Goal: Information Seeking & Learning: Learn about a topic

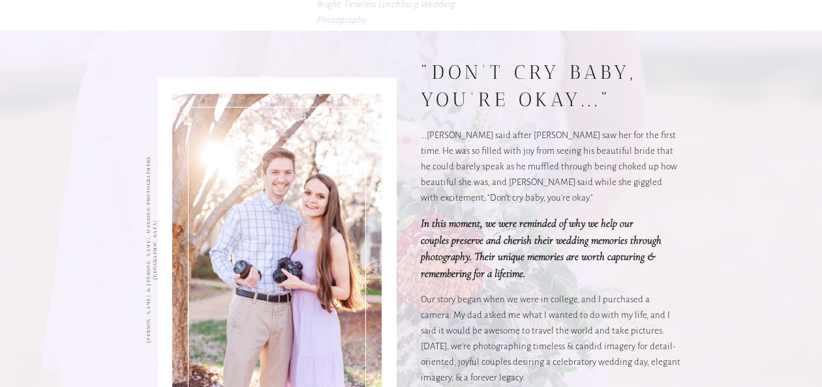
scroll to position [946, 0]
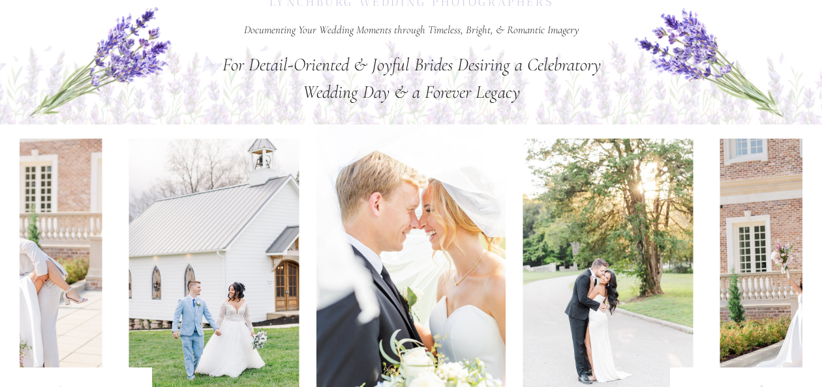
scroll to position [580, 0]
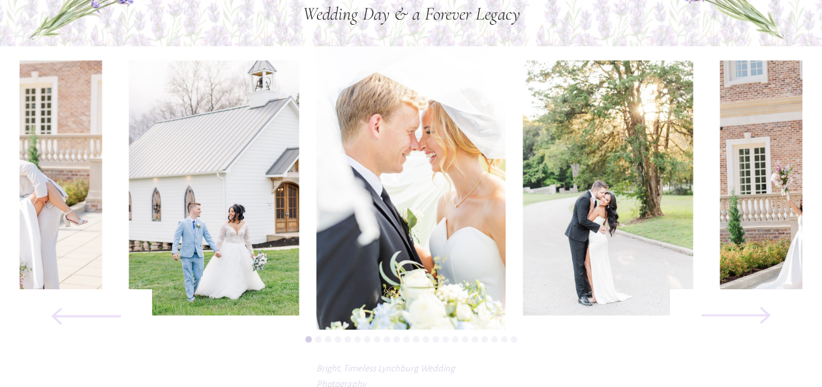
click at [741, 310] on icon at bounding box center [735, 316] width 175 height 90
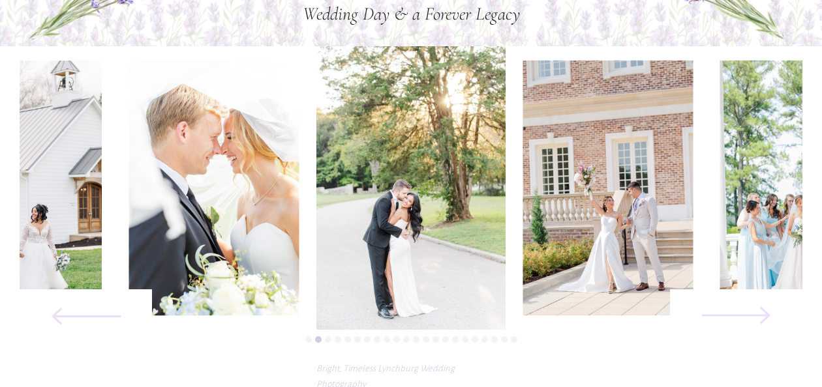
click at [741, 310] on icon at bounding box center [735, 316] width 175 height 90
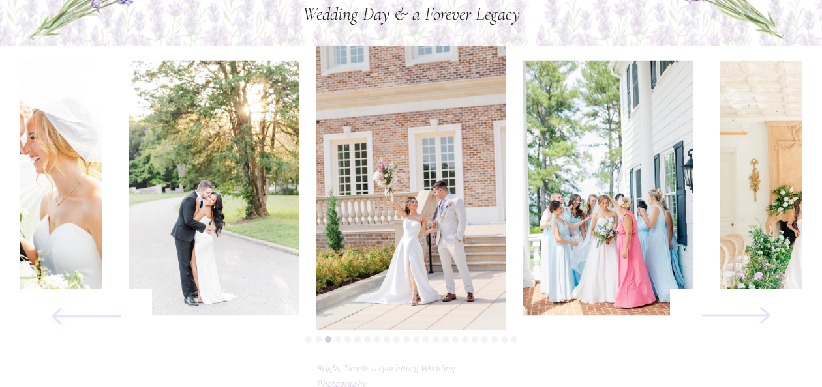
click at [741, 310] on icon at bounding box center [735, 316] width 175 height 90
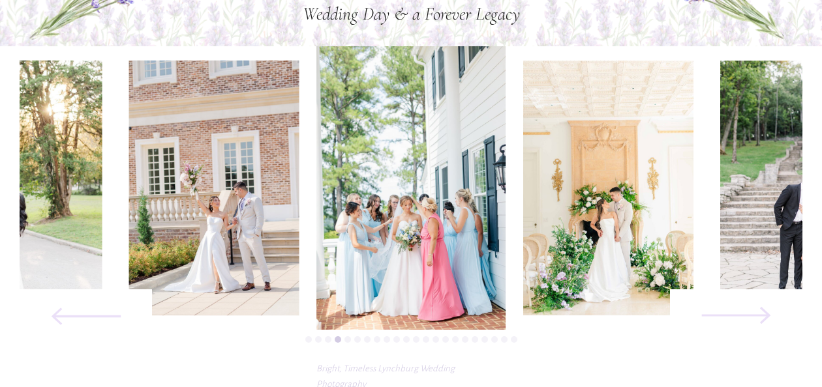
click at [741, 310] on icon at bounding box center [735, 316] width 175 height 90
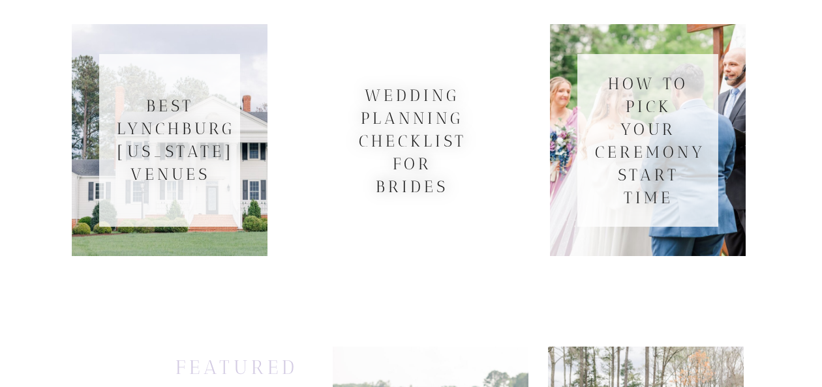
scroll to position [3789, 0]
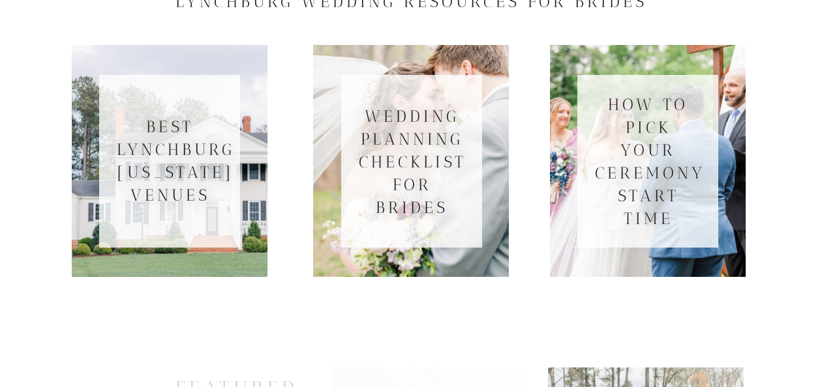
click at [213, 200] on h3 "BEST Lynchburg Virginia Venues" at bounding box center [170, 160] width 106 height 91
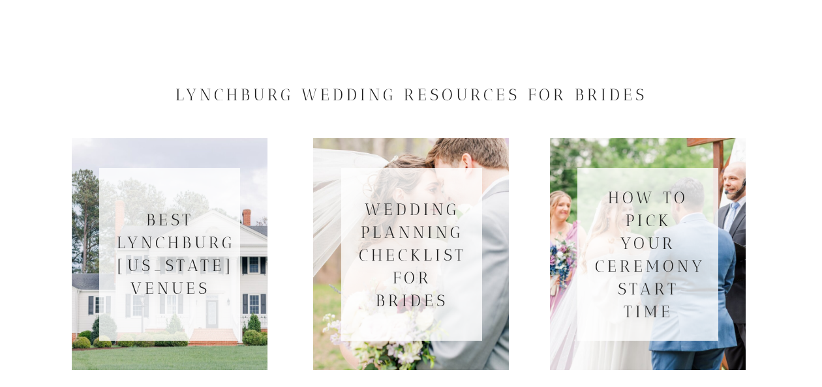
scroll to position [3705, 0]
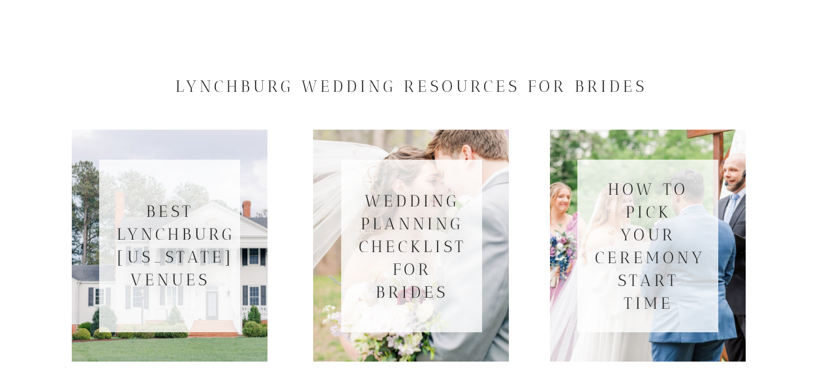
click at [185, 228] on h3 "BEST Lynchburg [US_STATE] Venues" at bounding box center [170, 245] width 106 height 91
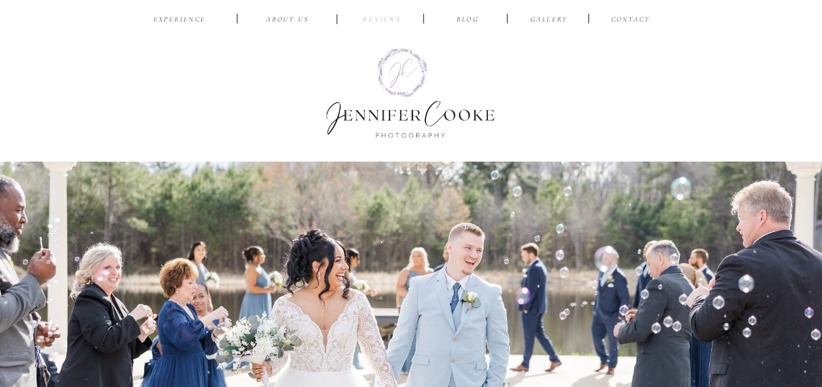
click at [376, 18] on nav "reviews" at bounding box center [382, 20] width 62 height 12
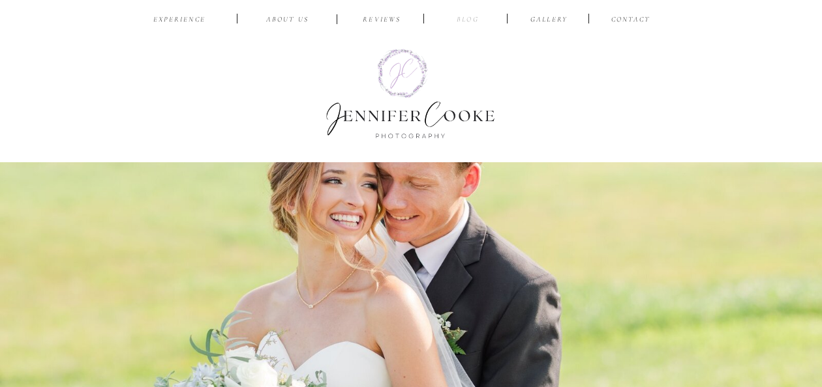
click at [464, 18] on nav "BLOG" at bounding box center [468, 20] width 42 height 12
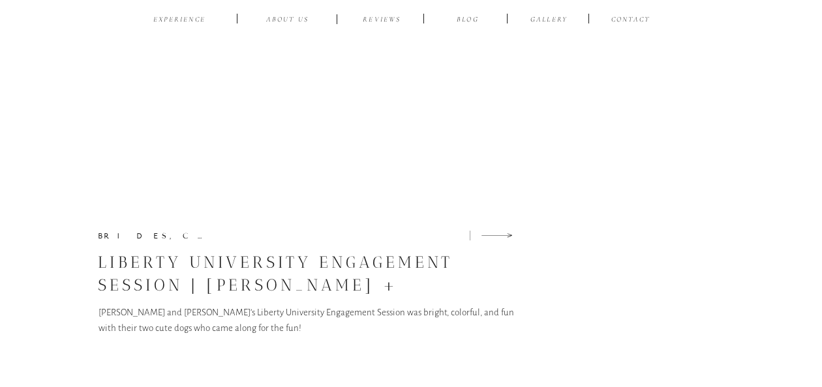
scroll to position [8872, 0]
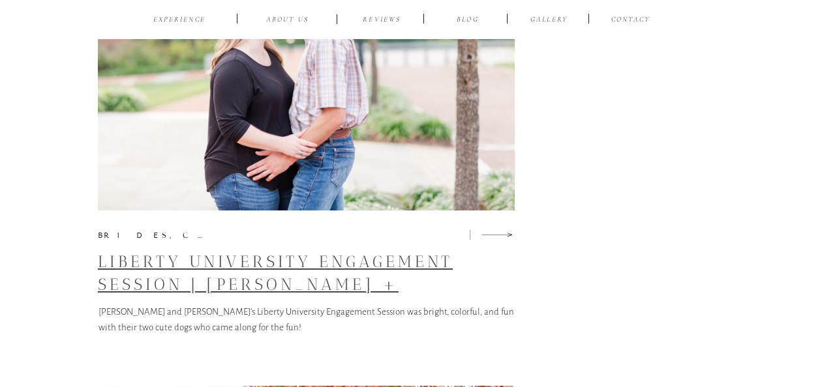
click at [333, 293] on link "Liberty University Engagement Session | Kasie + Jonathan" at bounding box center [275, 284] width 355 height 65
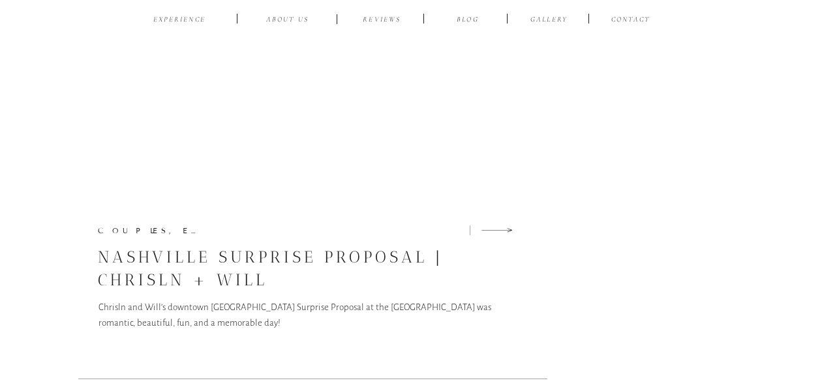
scroll to position [11619, 0]
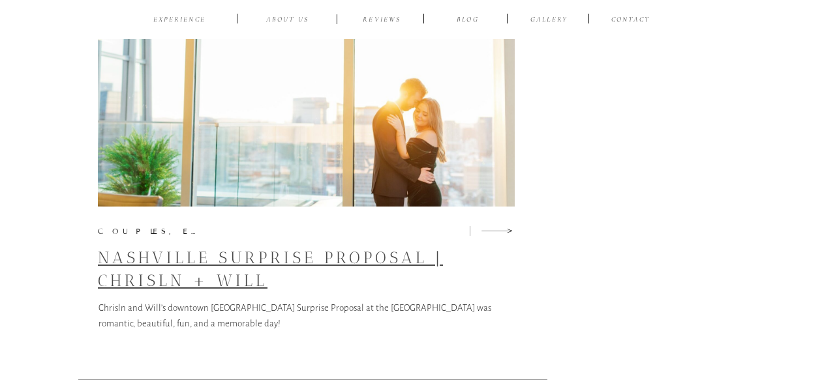
click at [192, 273] on link "Nashville Surprise Proposal | Chrisln + Will" at bounding box center [270, 269] width 345 height 42
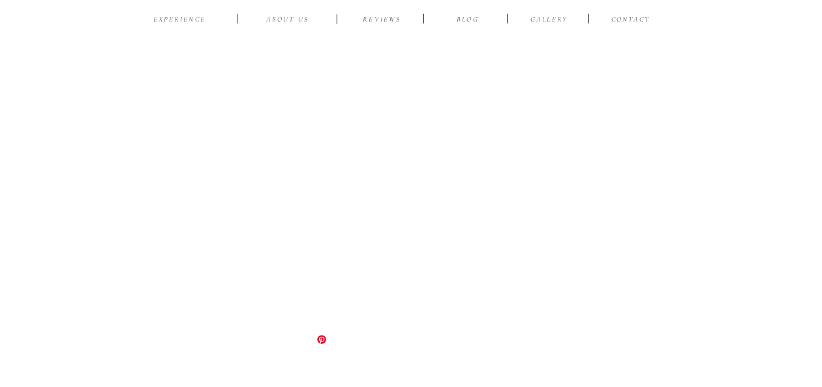
scroll to position [5077, 0]
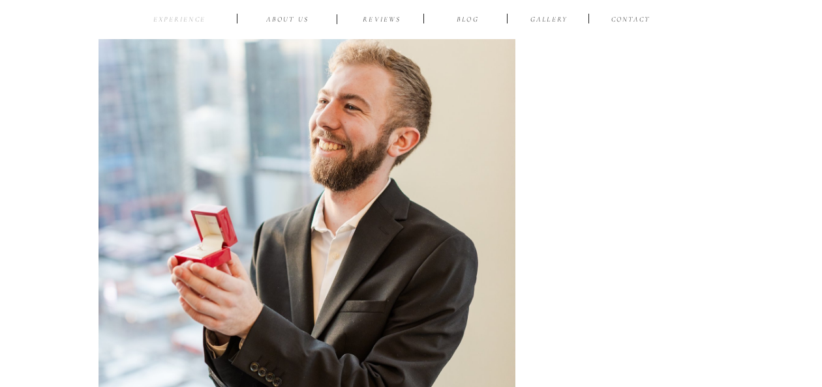
click at [173, 20] on nav "EXPERIENCE" at bounding box center [179, 20] width 61 height 12
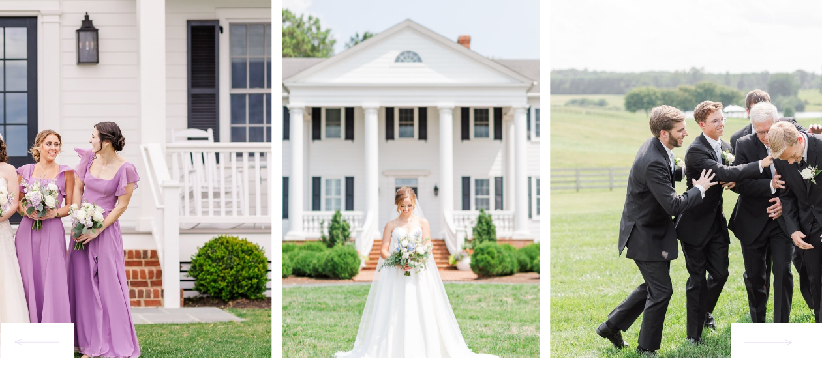
scroll to position [1145, 0]
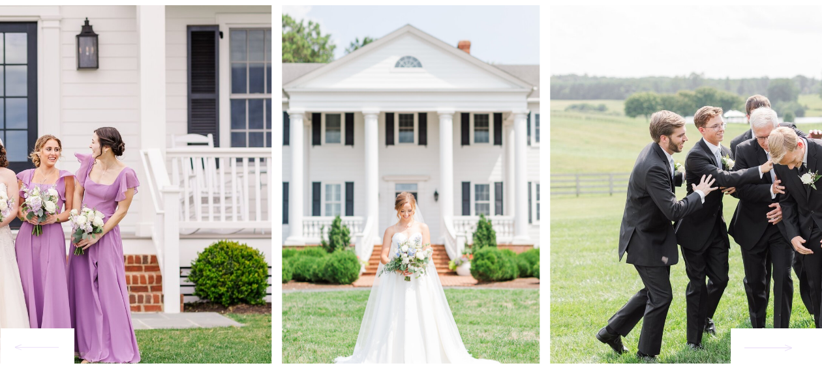
click at [777, 360] on div at bounding box center [775, 347] width 91 height 36
click at [764, 355] on icon at bounding box center [768, 348] width 50 height 23
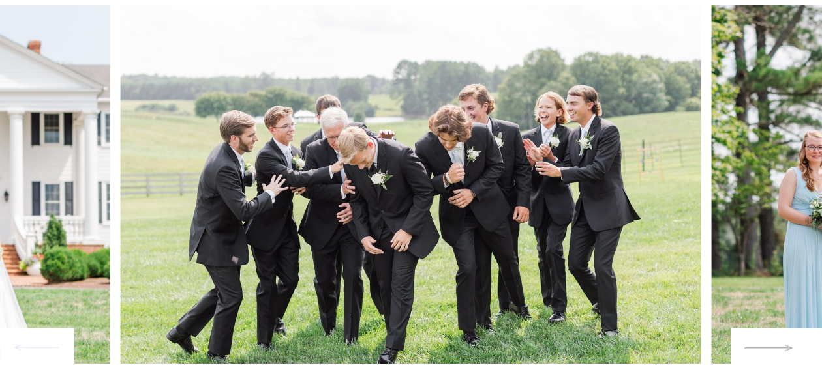
click at [764, 355] on icon at bounding box center [768, 348] width 50 height 23
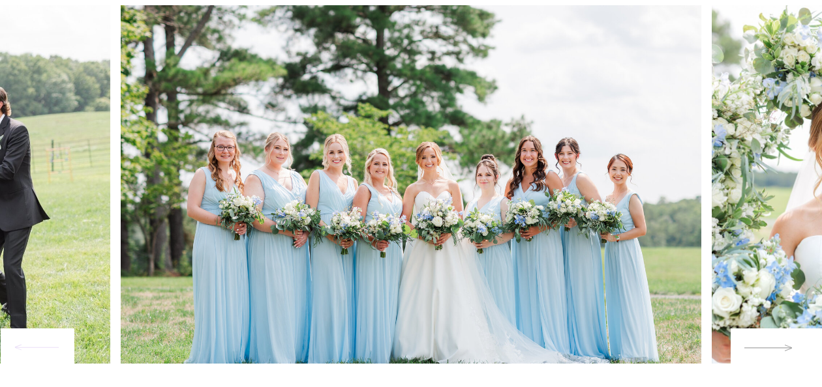
click at [764, 355] on icon at bounding box center [768, 348] width 50 height 23
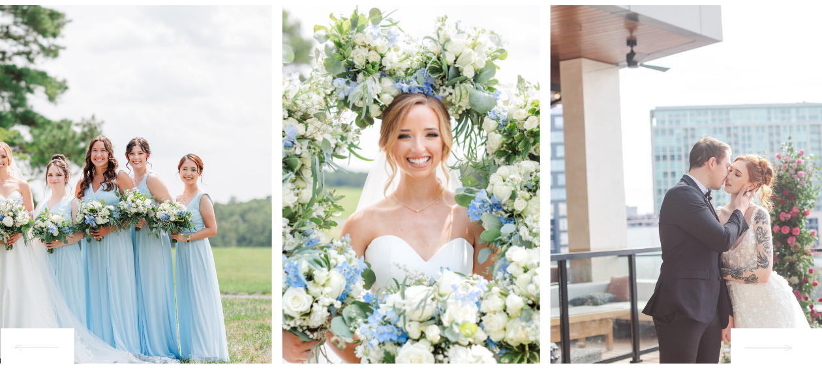
click at [762, 360] on div at bounding box center [775, 347] width 91 height 36
click at [767, 356] on icon at bounding box center [768, 348] width 50 height 23
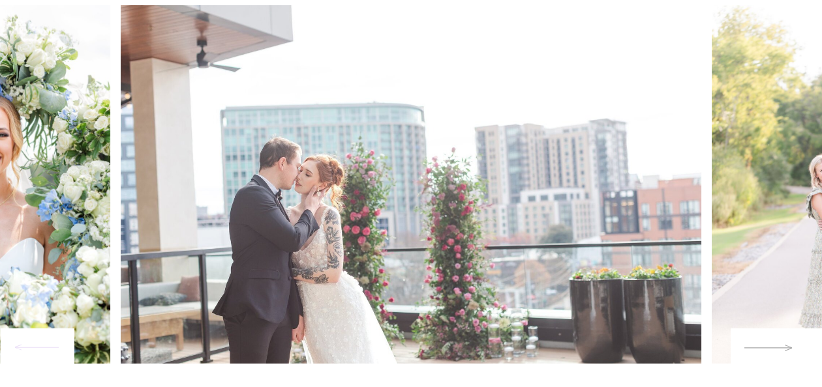
click at [767, 356] on icon at bounding box center [768, 348] width 50 height 23
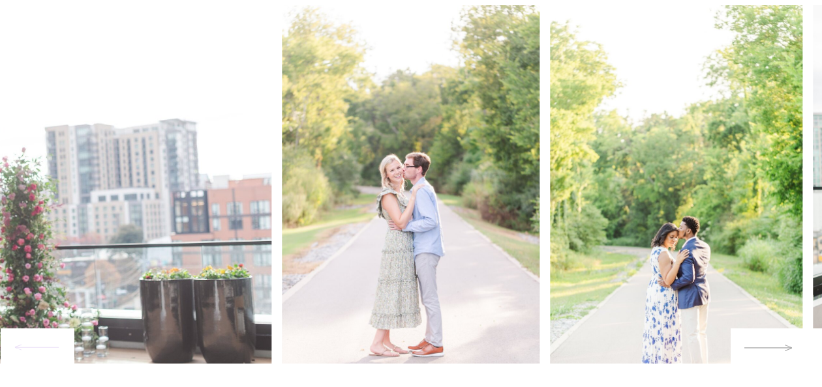
click at [767, 356] on icon at bounding box center [768, 348] width 50 height 23
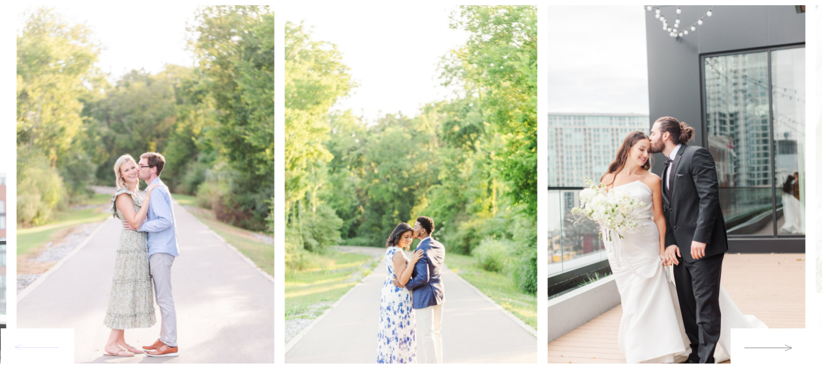
click at [767, 356] on icon at bounding box center [768, 348] width 50 height 23
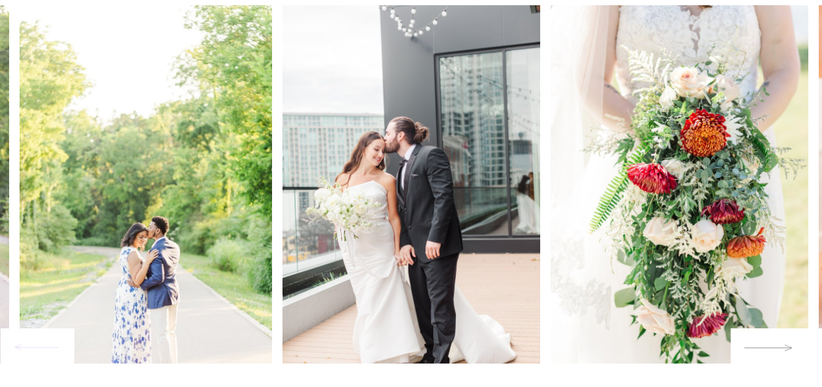
click at [767, 356] on icon at bounding box center [768, 348] width 50 height 23
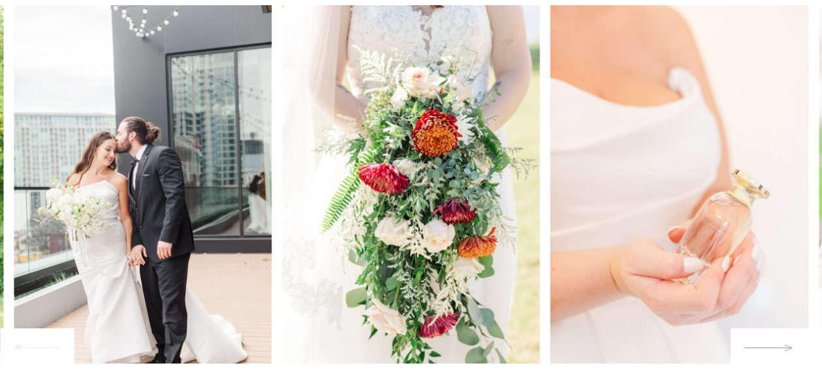
click at [767, 356] on icon at bounding box center [768, 348] width 50 height 23
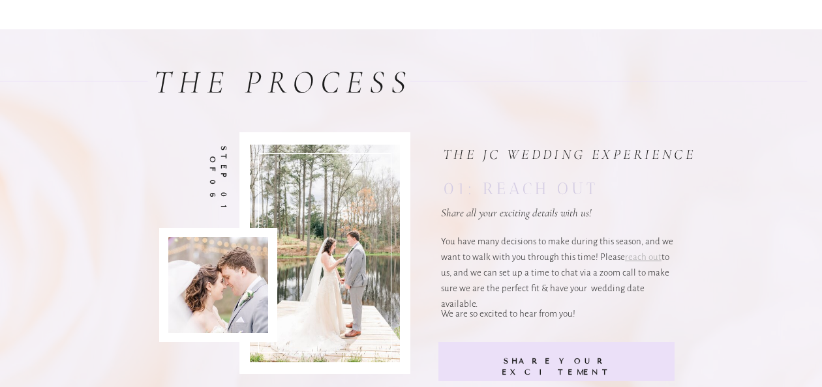
scroll to position [2519, 0]
